Goal: Task Accomplishment & Management: Use online tool/utility

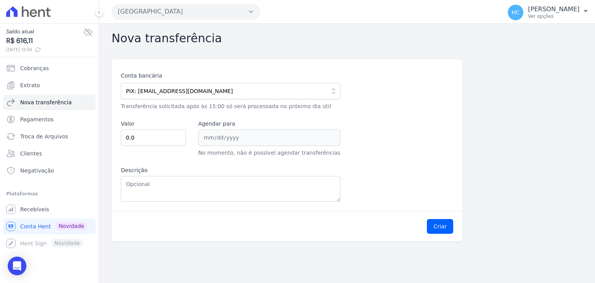
click at [431, 168] on div "Conta bancária PIX: financeiro@priori.com.vc 104 - CAIXA ECONOMICA FEDERAL AG: …" at bounding box center [287, 137] width 332 height 130
click at [421, 172] on div "Conta bancária PIX: financeiro@priori.com.vc 104 - CAIXA ECONOMICA FEDERAL AG: …" at bounding box center [287, 137] width 332 height 130
click at [36, 101] on span "Nova transferência" at bounding box center [45, 102] width 51 height 8
click at [21, 36] on span "R$ 1.179,53" at bounding box center [44, 41] width 77 height 10
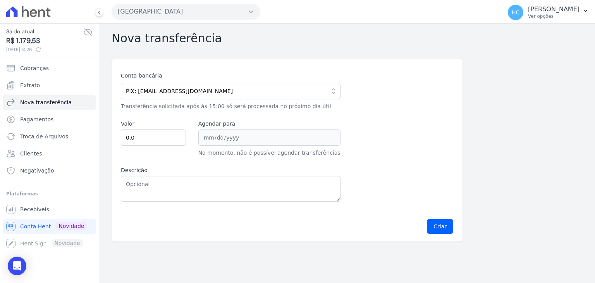
copy span "1.179,53"
click at [169, 139] on input "0.0" at bounding box center [153, 137] width 65 height 16
paste input "1.17953"
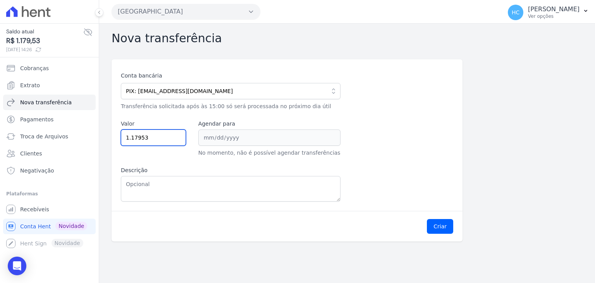
click at [130, 139] on input "1.17953" at bounding box center [153, 137] width 65 height 16
type input "117953"
click at [189, 172] on label "Descrição" at bounding box center [231, 170] width 220 height 8
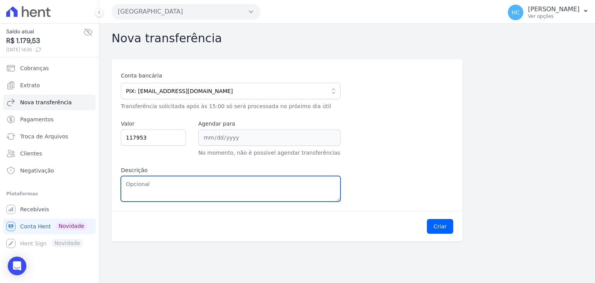
click at [189, 176] on textarea "Descrição" at bounding box center [231, 189] width 220 height 26
paste textarea "1.179,53"
click at [130, 184] on textarea "1.179,53" at bounding box center [231, 189] width 220 height 26
click at [130, 184] on textarea "1179,53" at bounding box center [231, 189] width 220 height 26
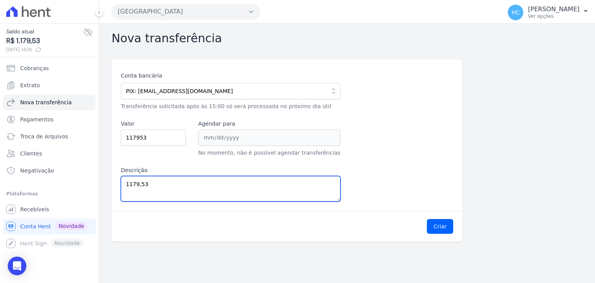
click at [130, 184] on textarea "1179,53" at bounding box center [231, 189] width 220 height 26
type textarea "1179,53"
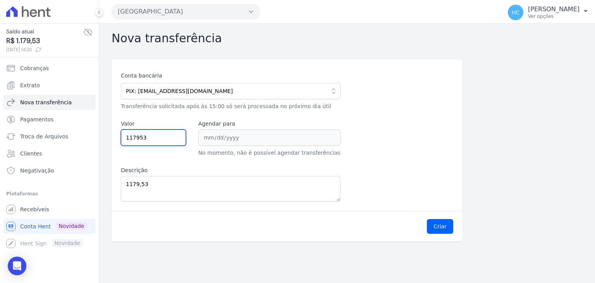
click at [159, 140] on input "117953" at bounding box center [153, 137] width 65 height 16
paste input "."
type input "1179.53"
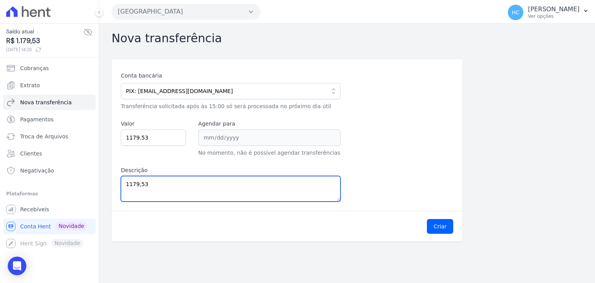
click at [200, 177] on textarea "1179,53" at bounding box center [231, 189] width 220 height 26
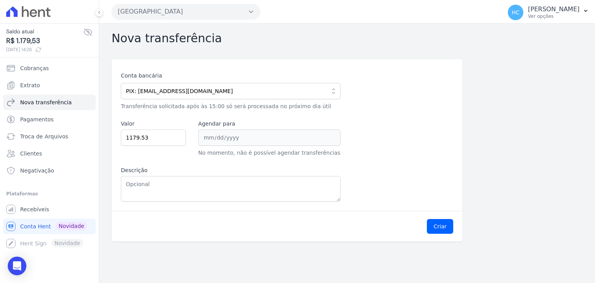
click at [394, 226] on div "Criar" at bounding box center [287, 226] width 351 height 31
click at [438, 224] on button "Criar" at bounding box center [440, 226] width 26 height 15
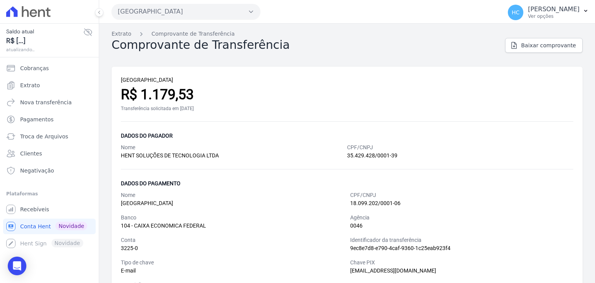
scroll to position [21, 0]
click at [322, 122] on div "PARQUE CANDEIAS R$ 1.179,53 Transferência solicitada em 30/09/2025 Dados do pag…" at bounding box center [347, 183] width 471 height 232
